Goal: Transaction & Acquisition: Subscribe to service/newsletter

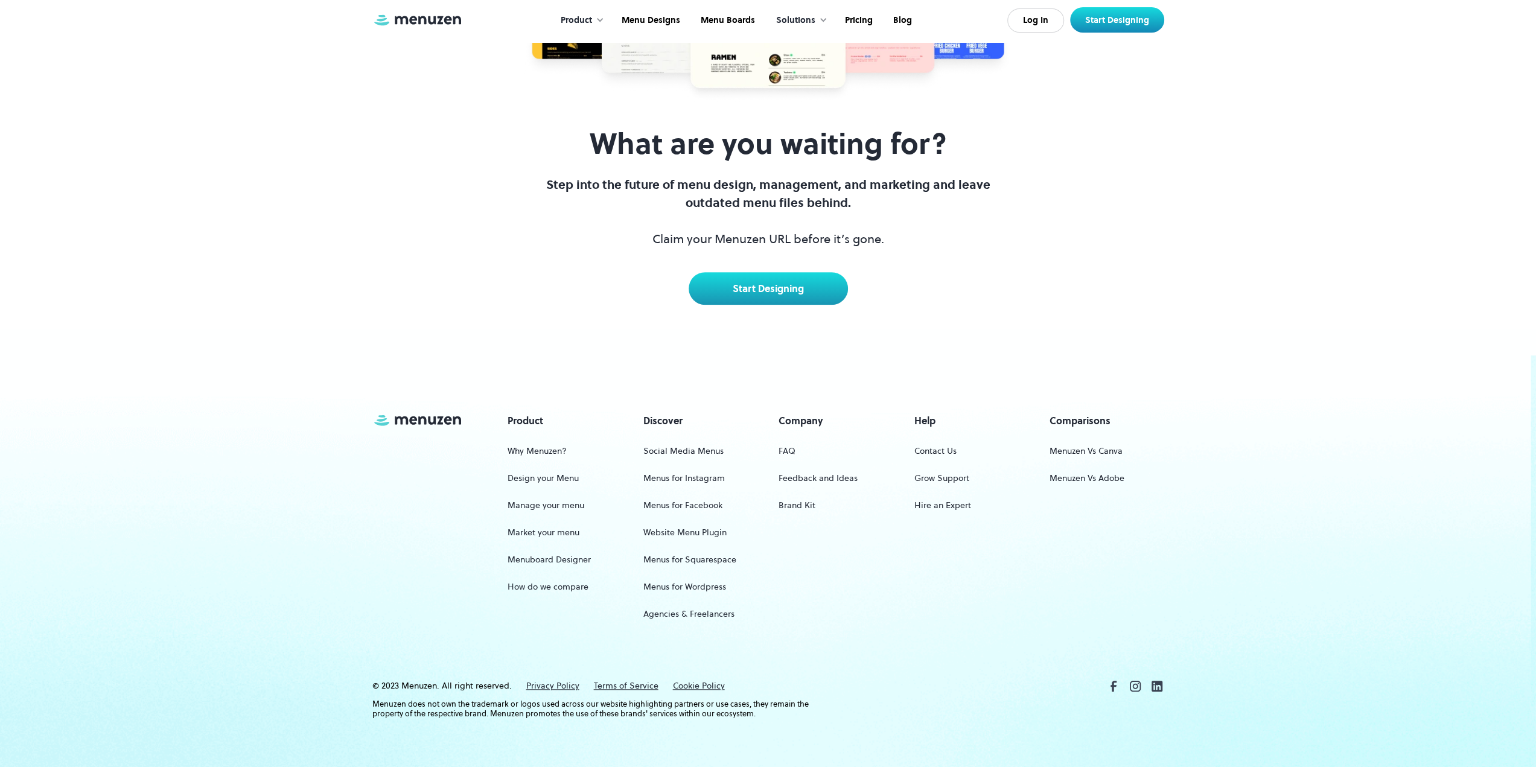
scroll to position [5541, 0]
click at [1529, 737] on div "Product Why Menuzen? Design your Menu Manage your menu Market your menu Menuboa…" at bounding box center [768, 548] width 1536 height 438
click at [1084, 462] on link "Menuzen Vs Canva" at bounding box center [1085, 451] width 73 height 22
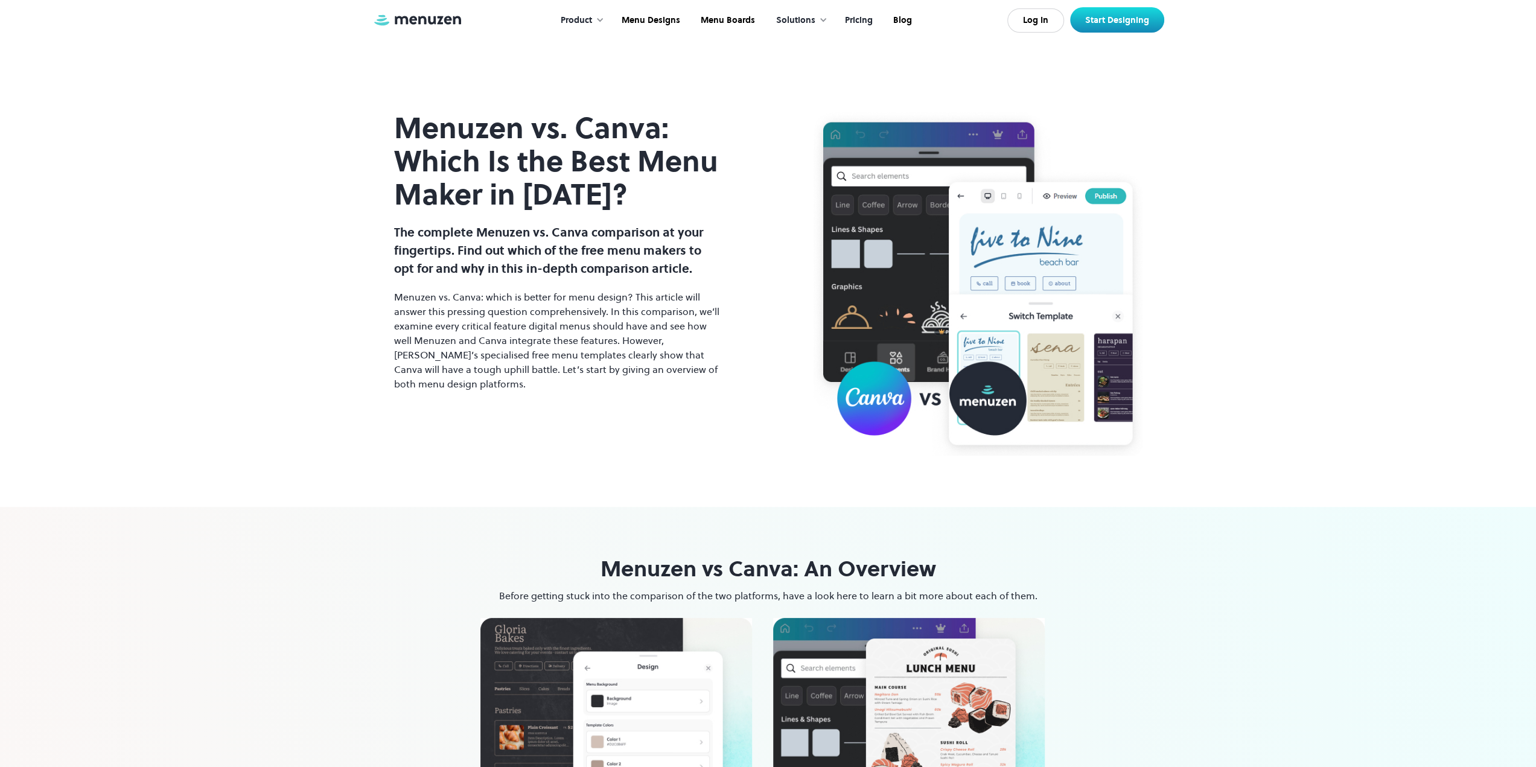
click at [864, 19] on link "Pricing" at bounding box center [857, 20] width 48 height 37
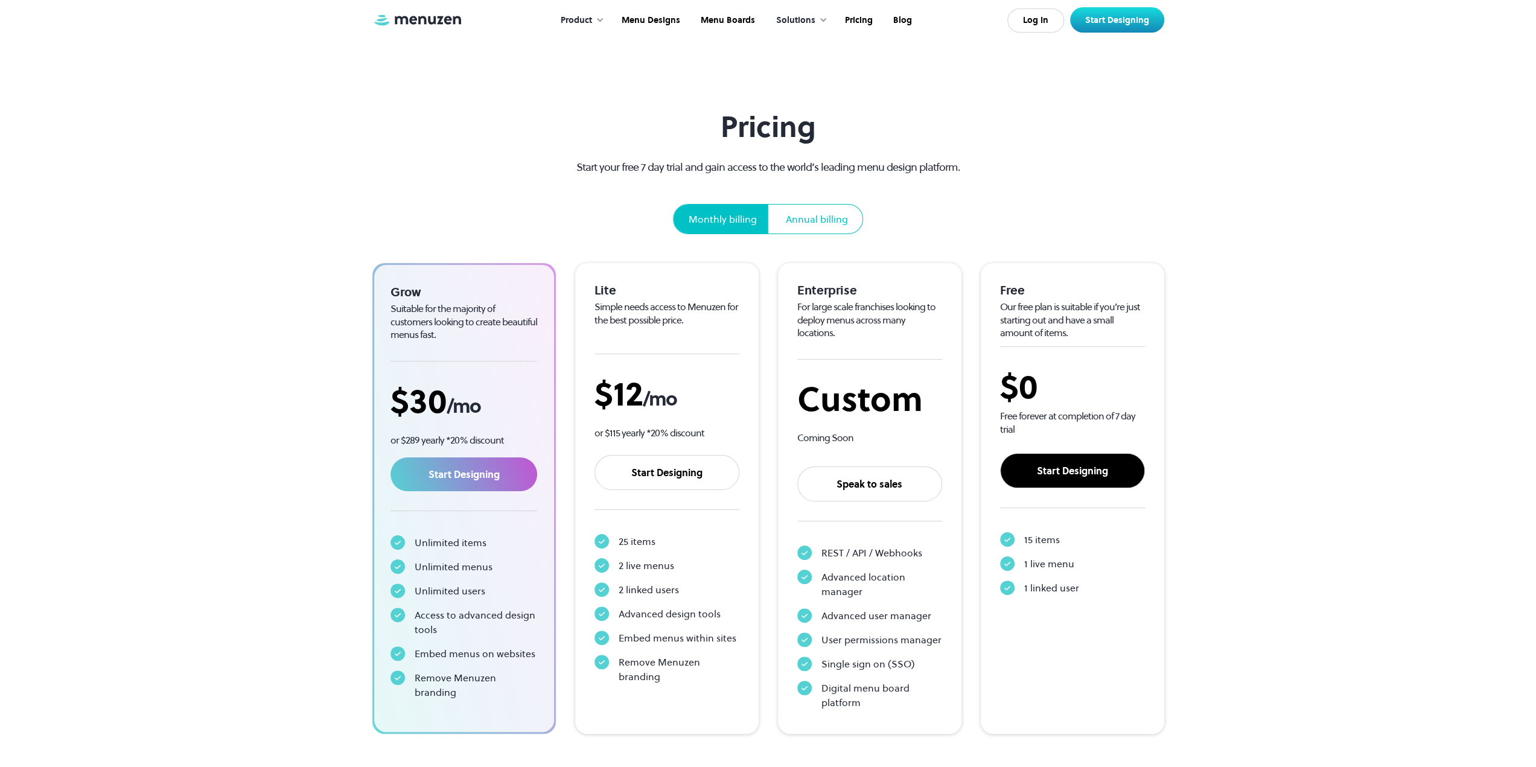
click at [1098, 474] on link "Start Designing" at bounding box center [1072, 470] width 145 height 35
click at [1045, 30] on link "Log In" at bounding box center [1035, 20] width 57 height 24
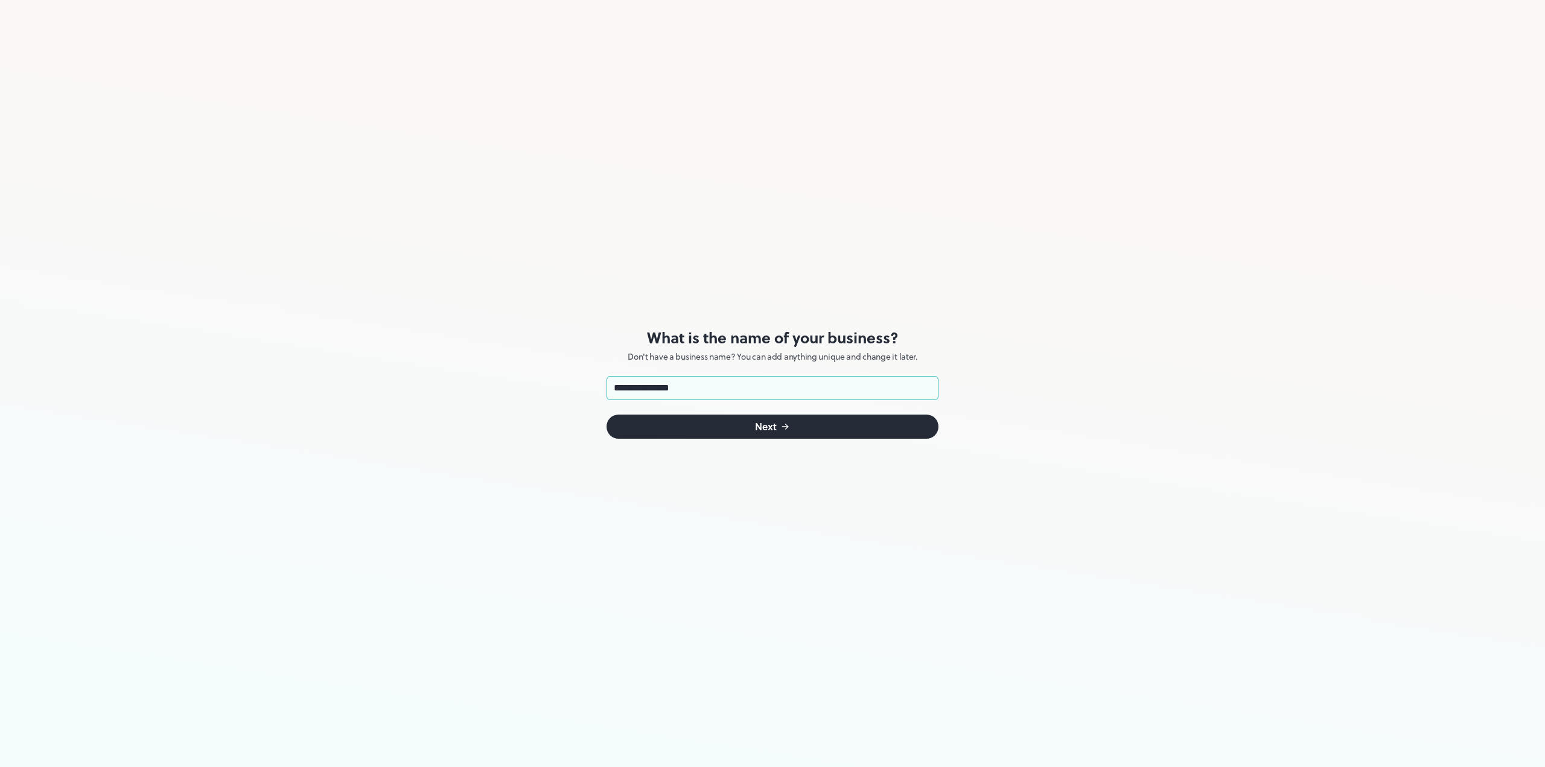
type input "**********"
click at [796, 428] on button "Next" at bounding box center [772, 427] width 332 height 24
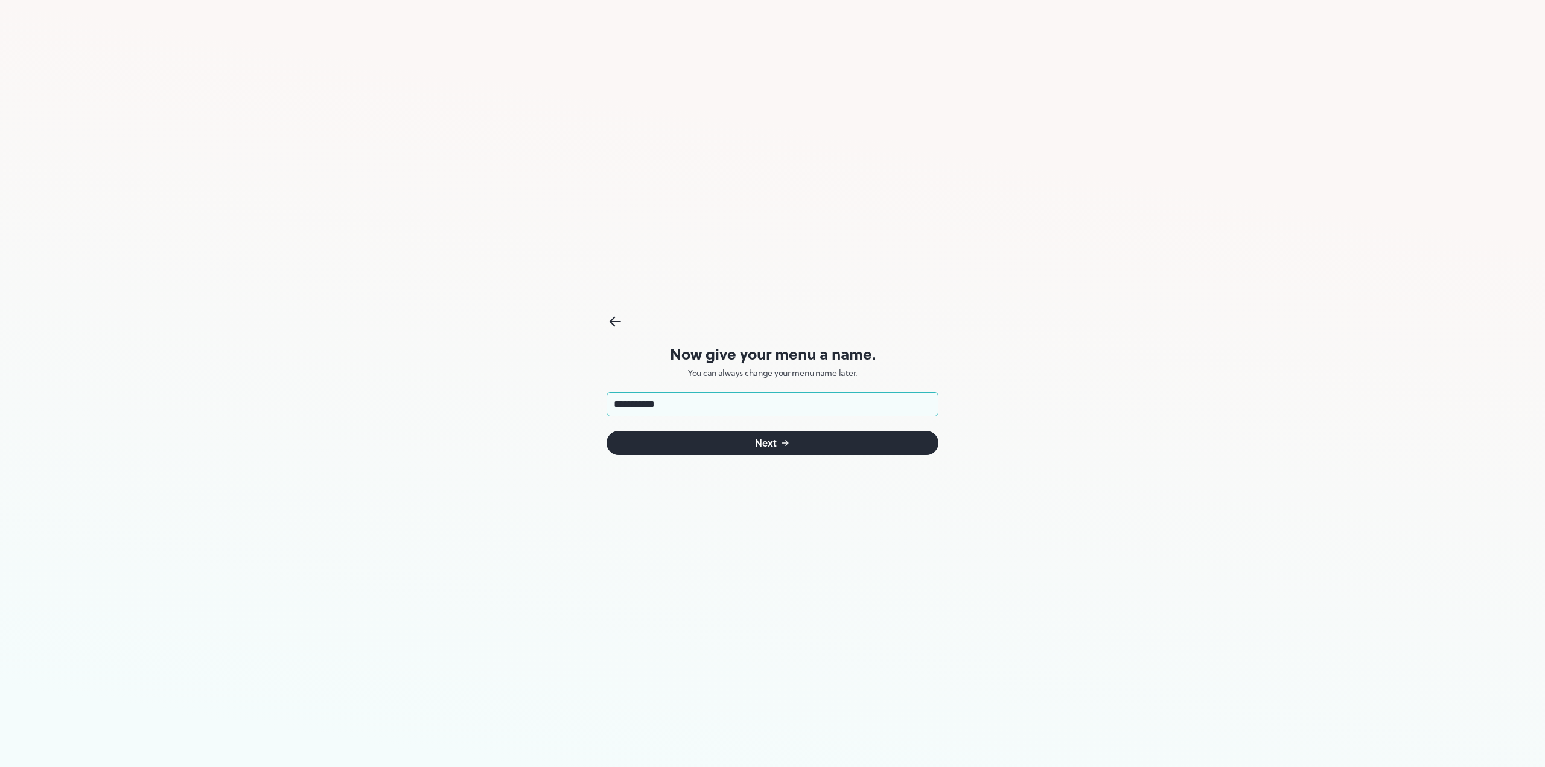
type input "**********"
click at [808, 444] on button "Next" at bounding box center [772, 443] width 332 height 24
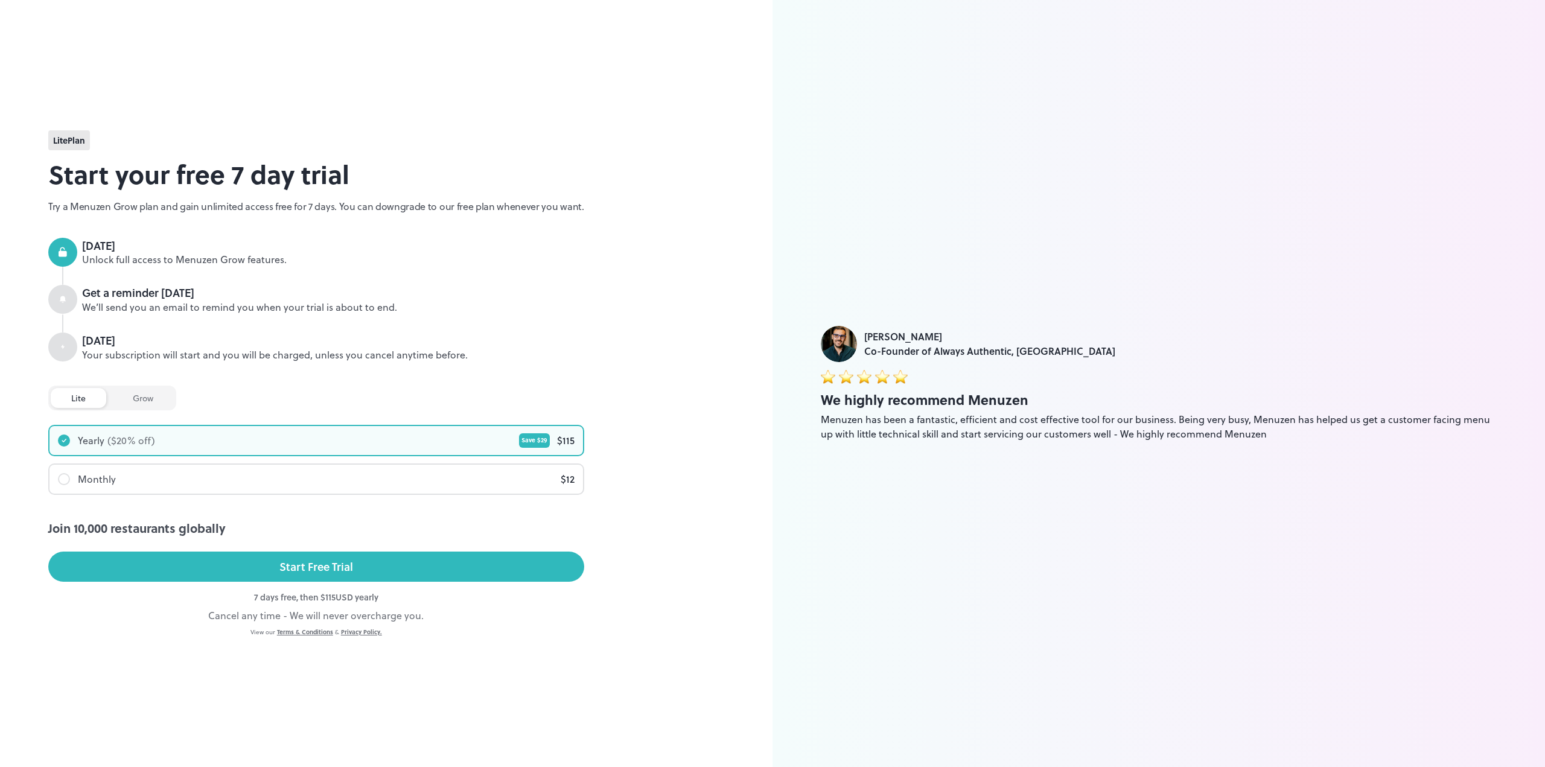
click at [146, 394] on div "grow" at bounding box center [143, 398] width 62 height 20
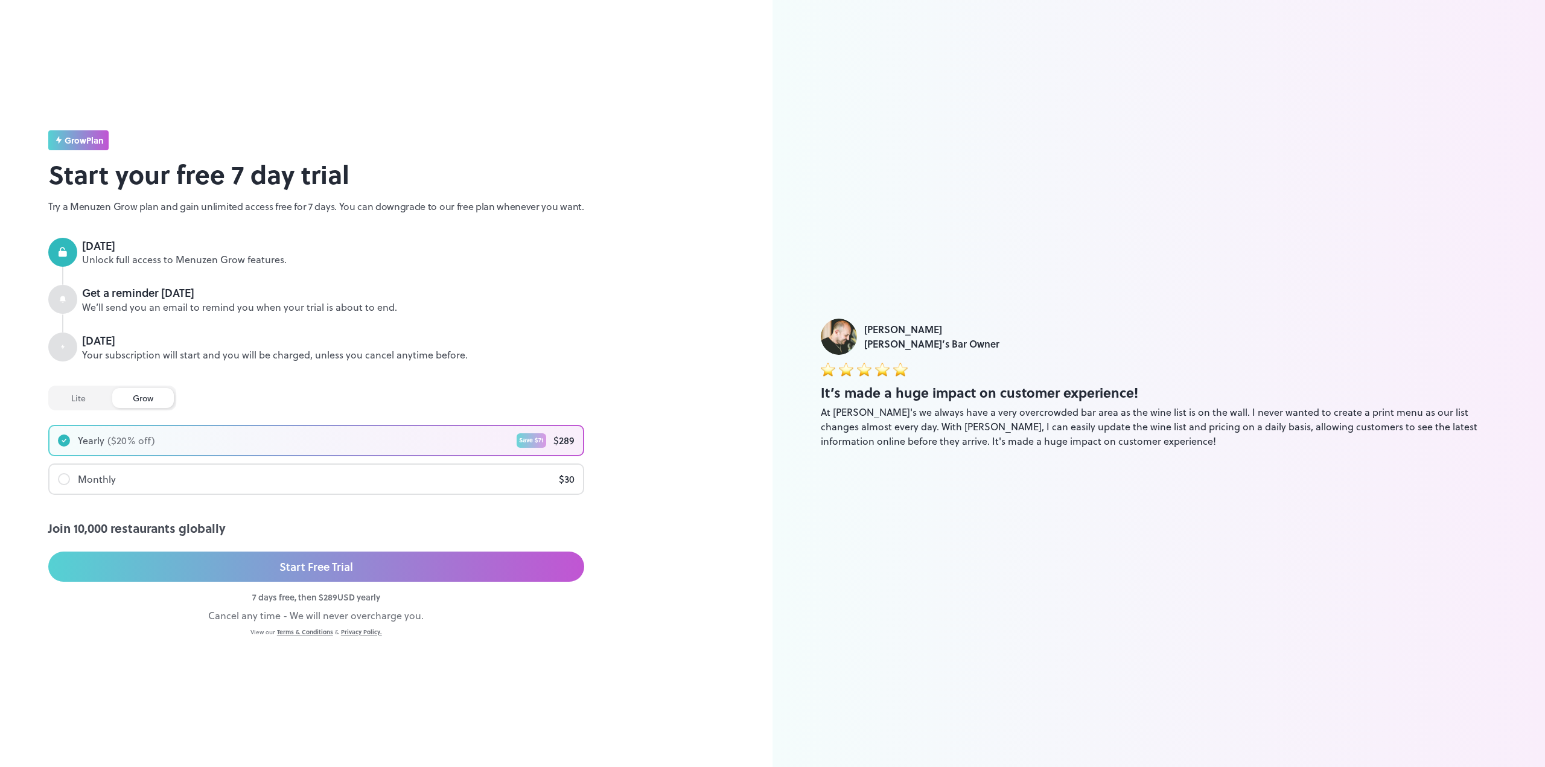
click at [328, 567] on div "Start Free Trial" at bounding box center [316, 567] width 74 height 18
